Goal: Information Seeking & Learning: Find specific fact

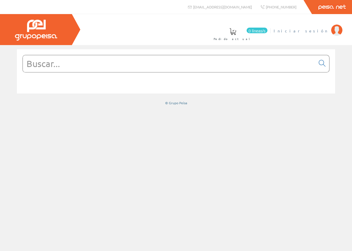
click at [318, 33] on span "Iniciar sesión" at bounding box center [300, 31] width 55 height 6
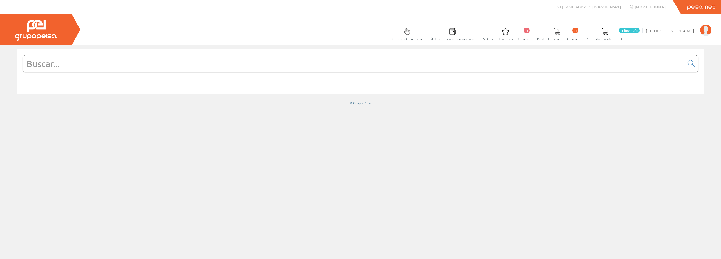
click at [50, 66] on input "text" at bounding box center [353, 63] width 661 height 17
type input "aire"
